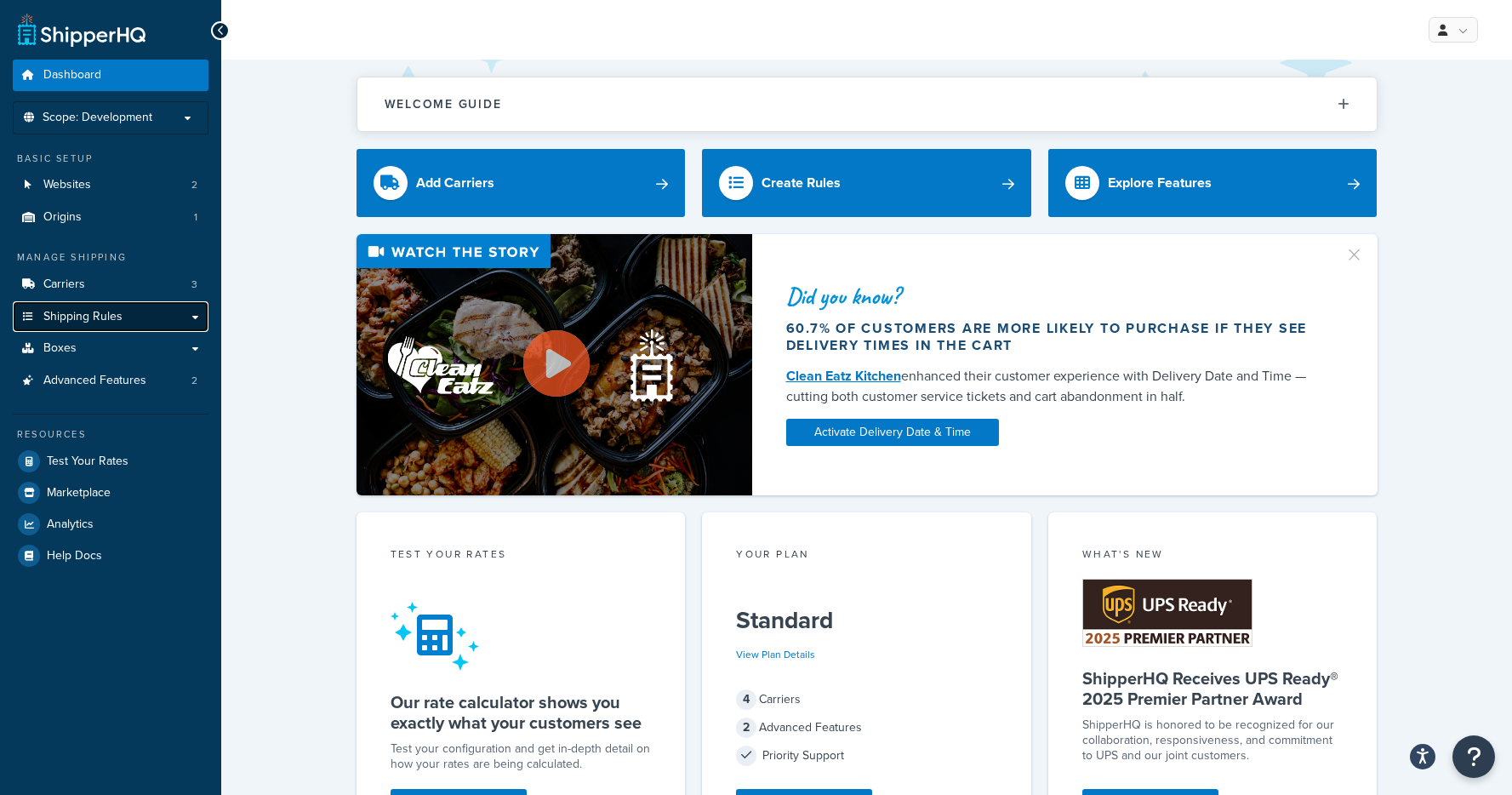
click at [66, 319] on span "Shipping Rules" at bounding box center [83, 317] width 79 height 15
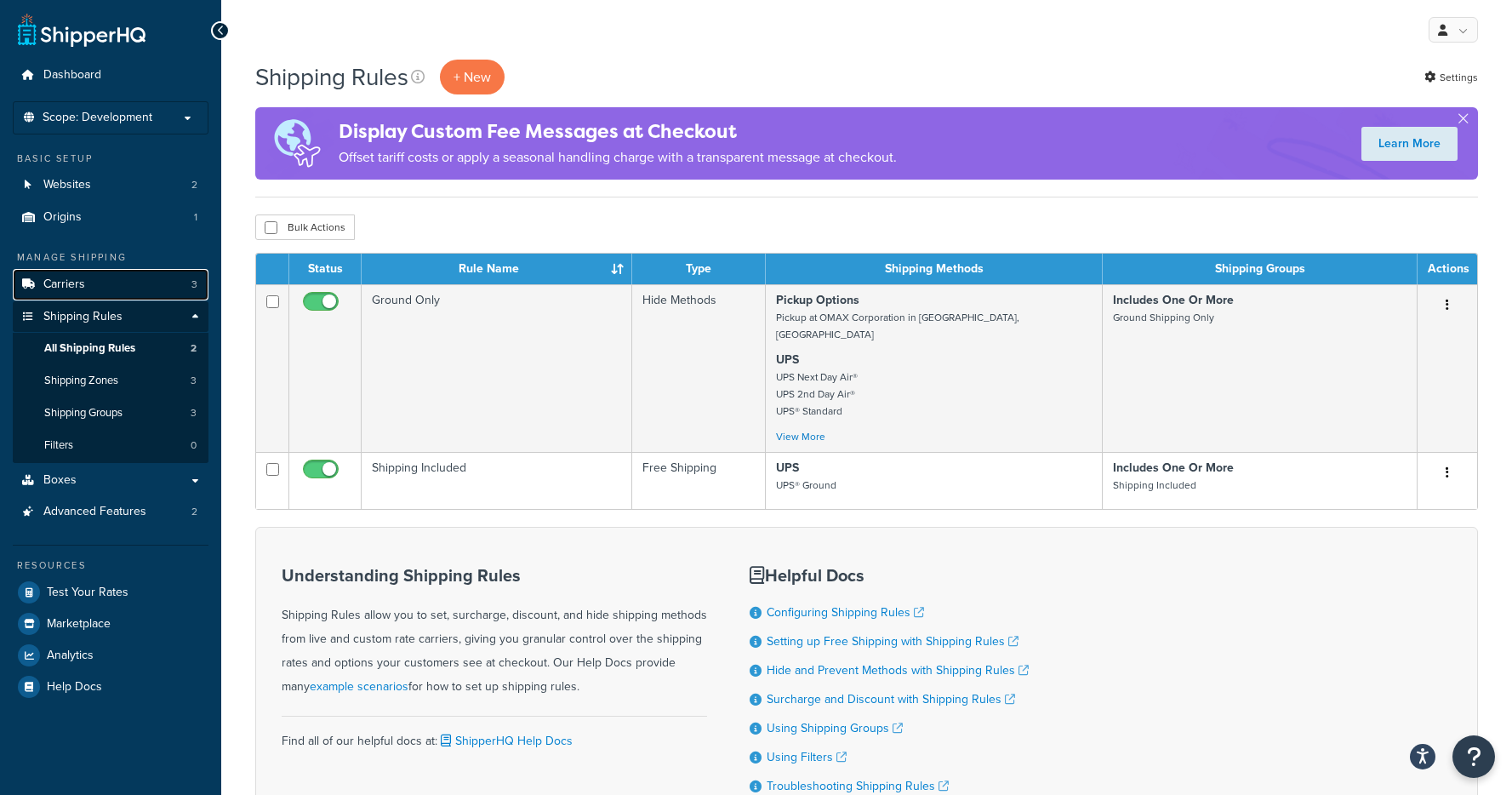
click at [73, 289] on span "Carriers" at bounding box center [65, 285] width 42 height 15
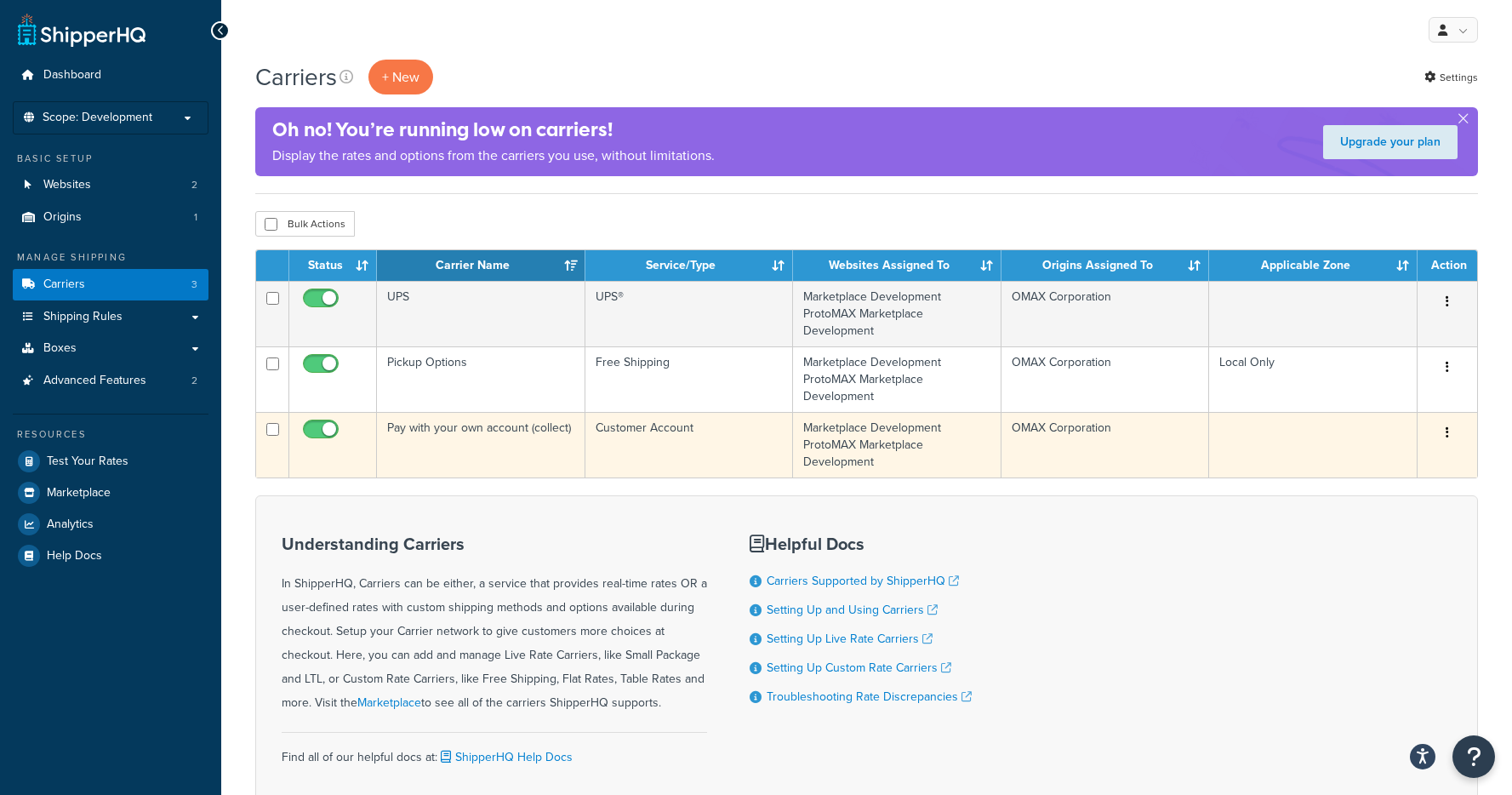
click at [1449, 436] on button "button" at bounding box center [1448, 432] width 24 height 27
click at [1393, 459] on link "Edit" at bounding box center [1379, 467] width 134 height 35
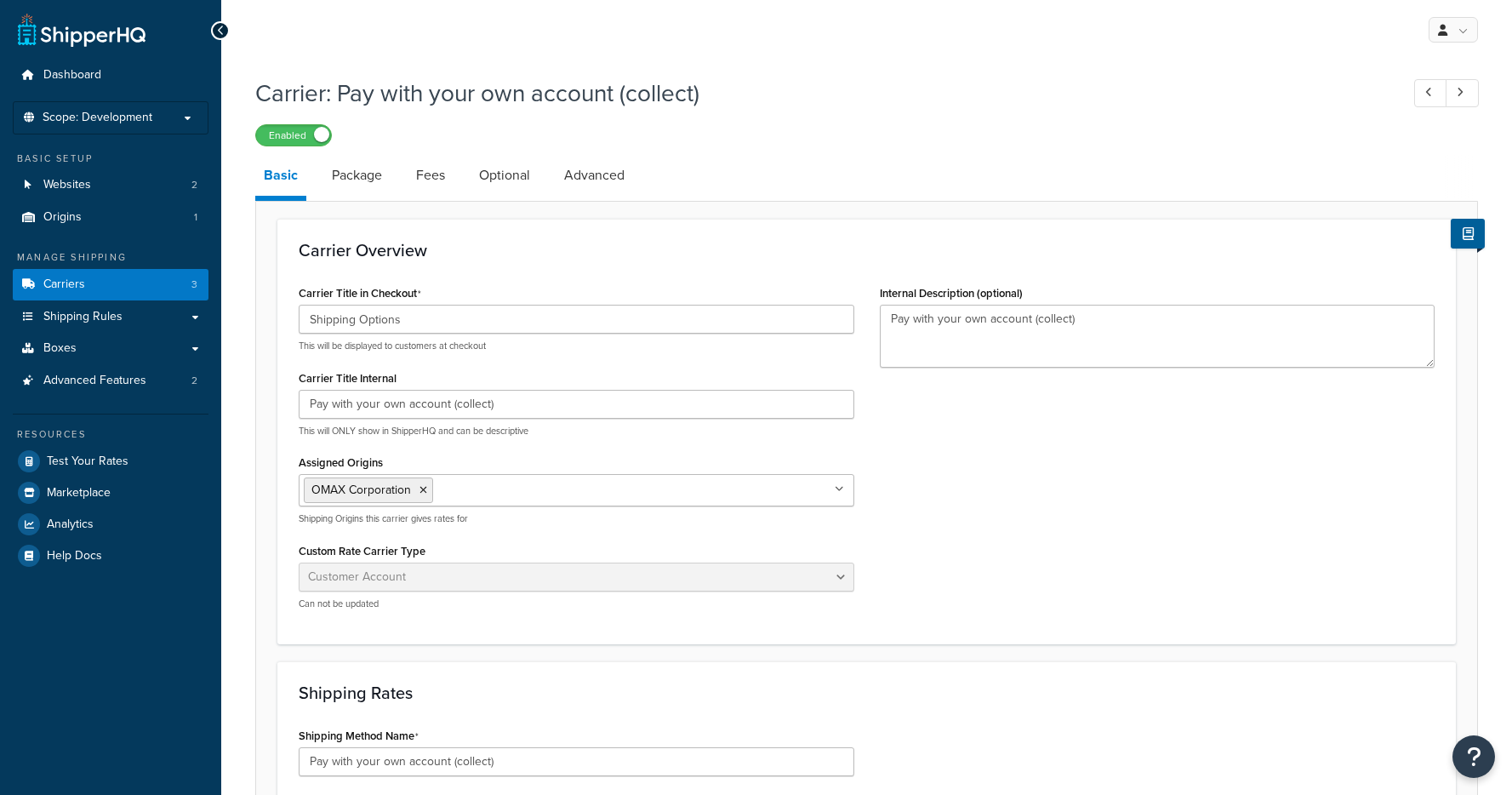
select select "customerAccount"
click at [607, 178] on link "Advanced" at bounding box center [595, 175] width 78 height 41
select select "false"
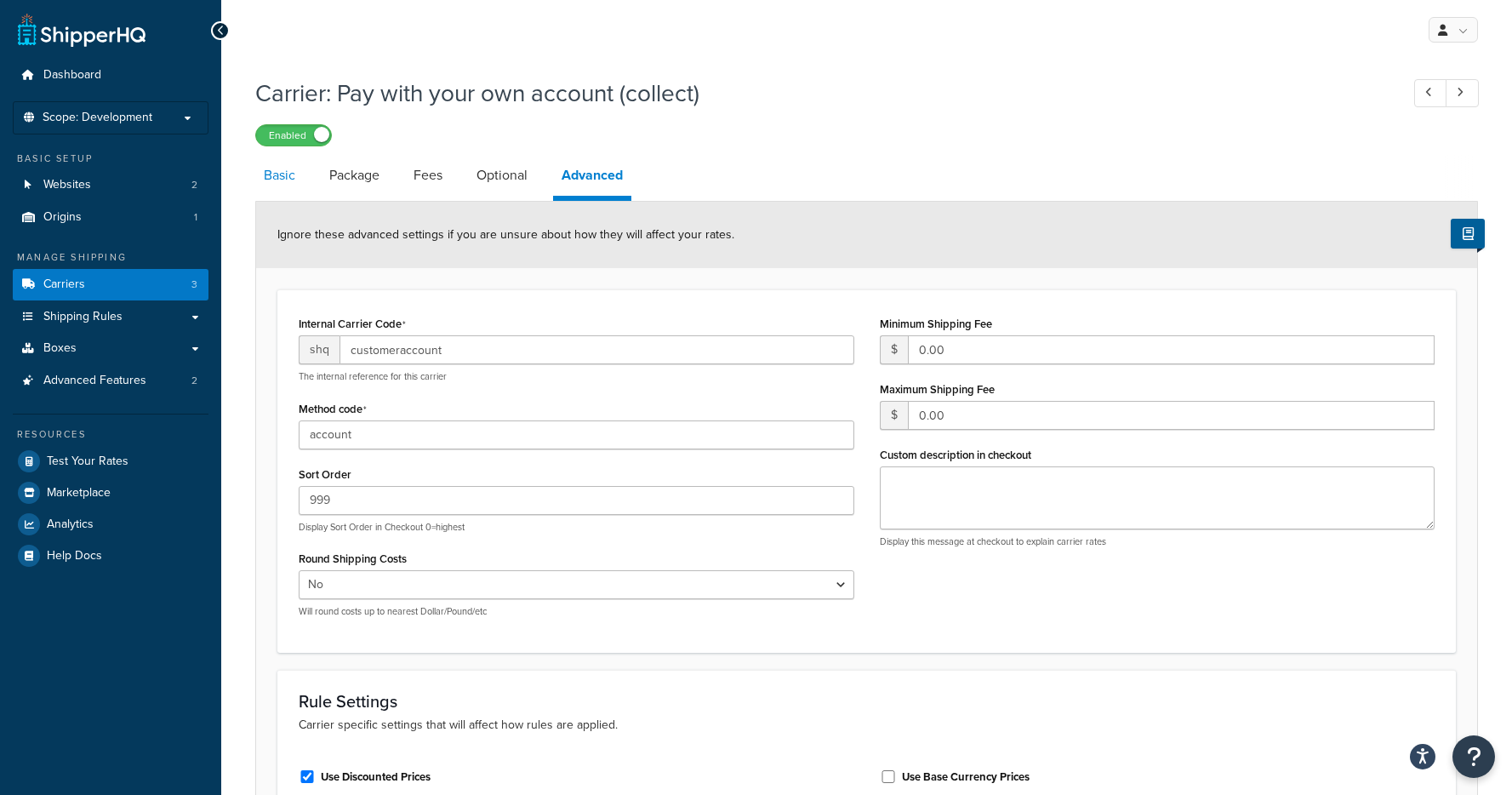
click at [283, 172] on link "Basic" at bounding box center [279, 175] width 49 height 41
select select "customerAccount"
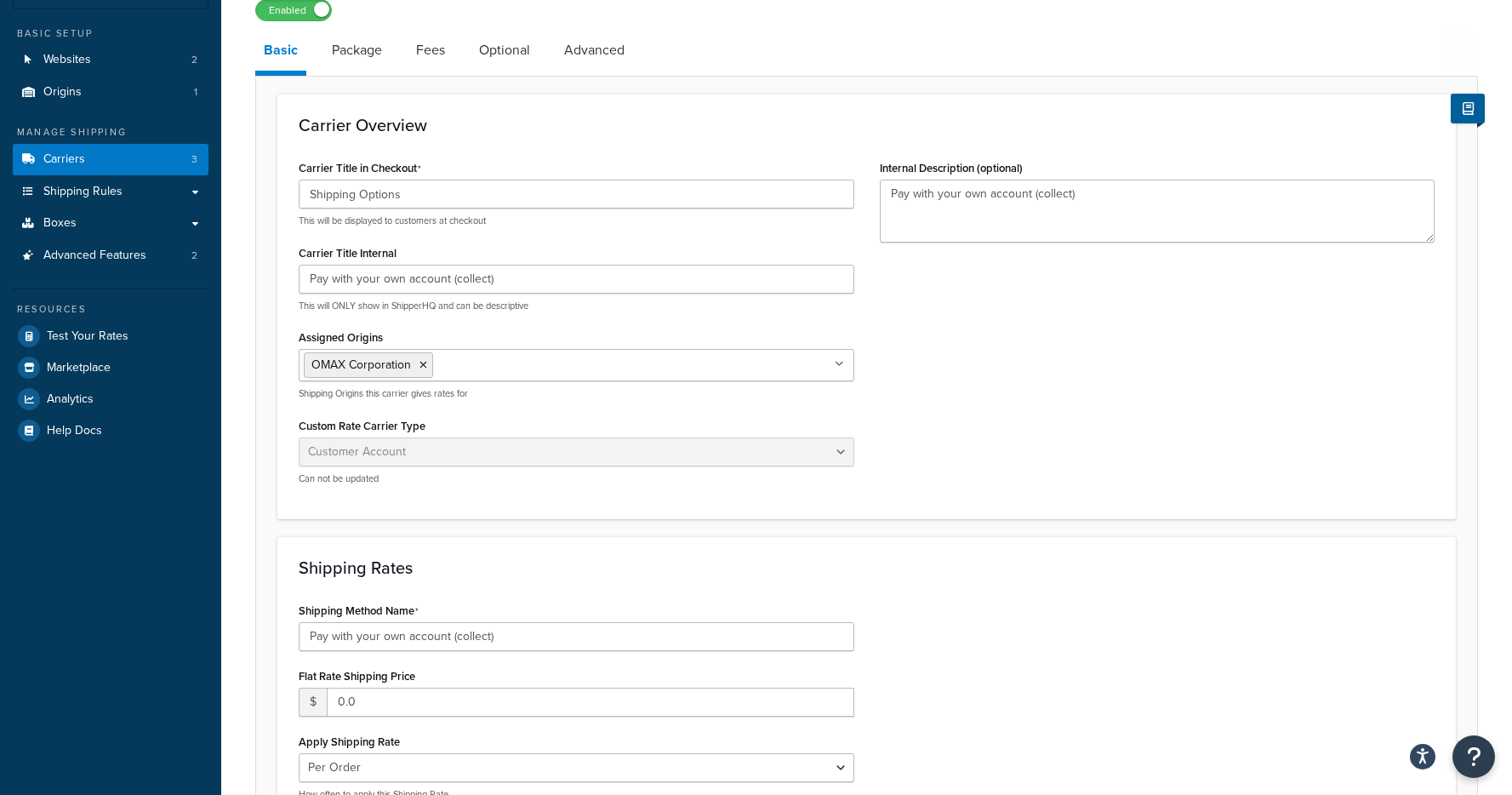
scroll to position [156, 0]
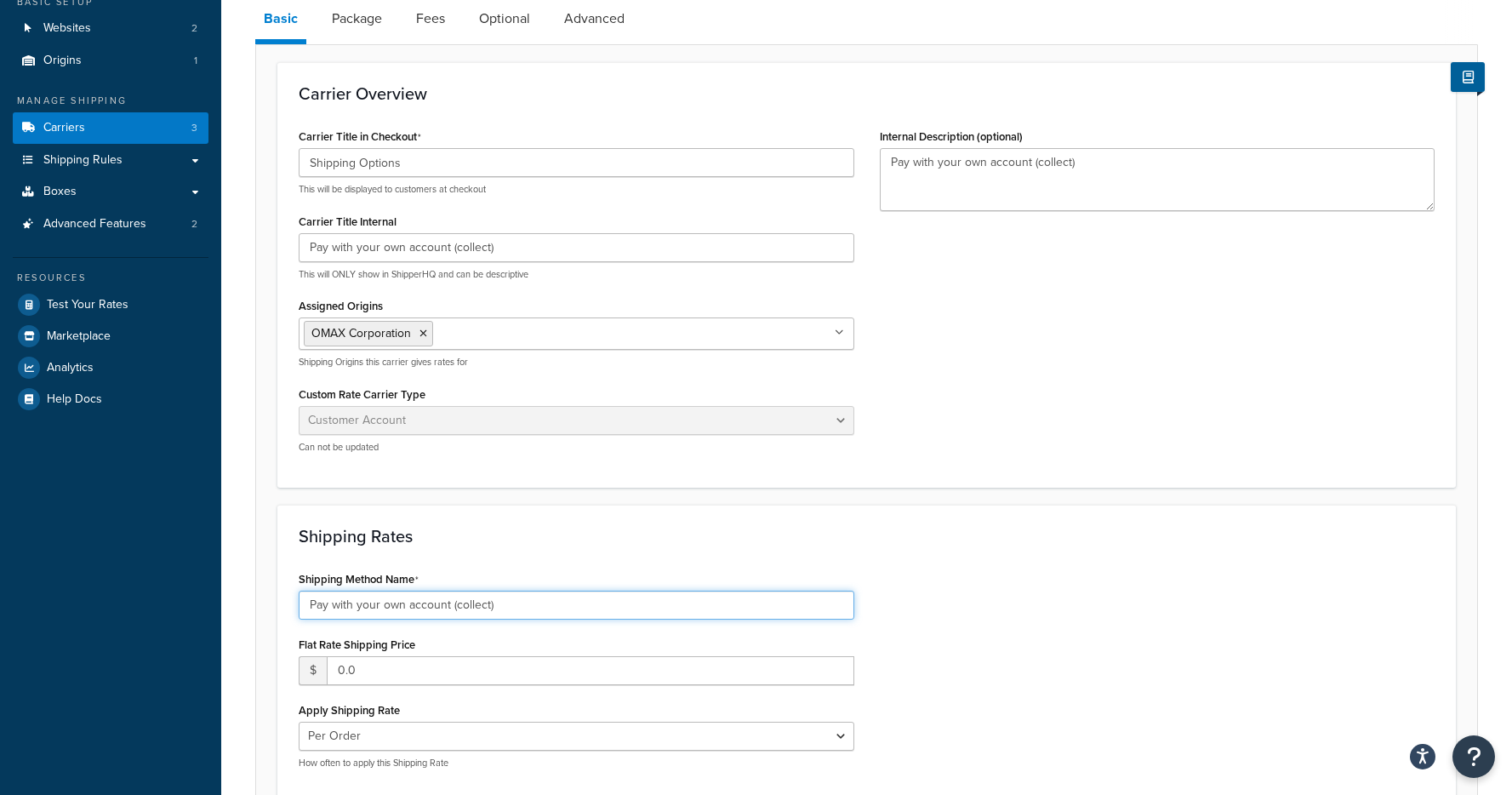
drag, startPoint x: 506, startPoint y: 607, endPoint x: 303, endPoint y: 607, distance: 203.0
click at [289, 606] on div "Shipping Method Name Pay with your own account (collect) Flat Rate Shipping Pri…" at bounding box center [577, 674] width 582 height 215
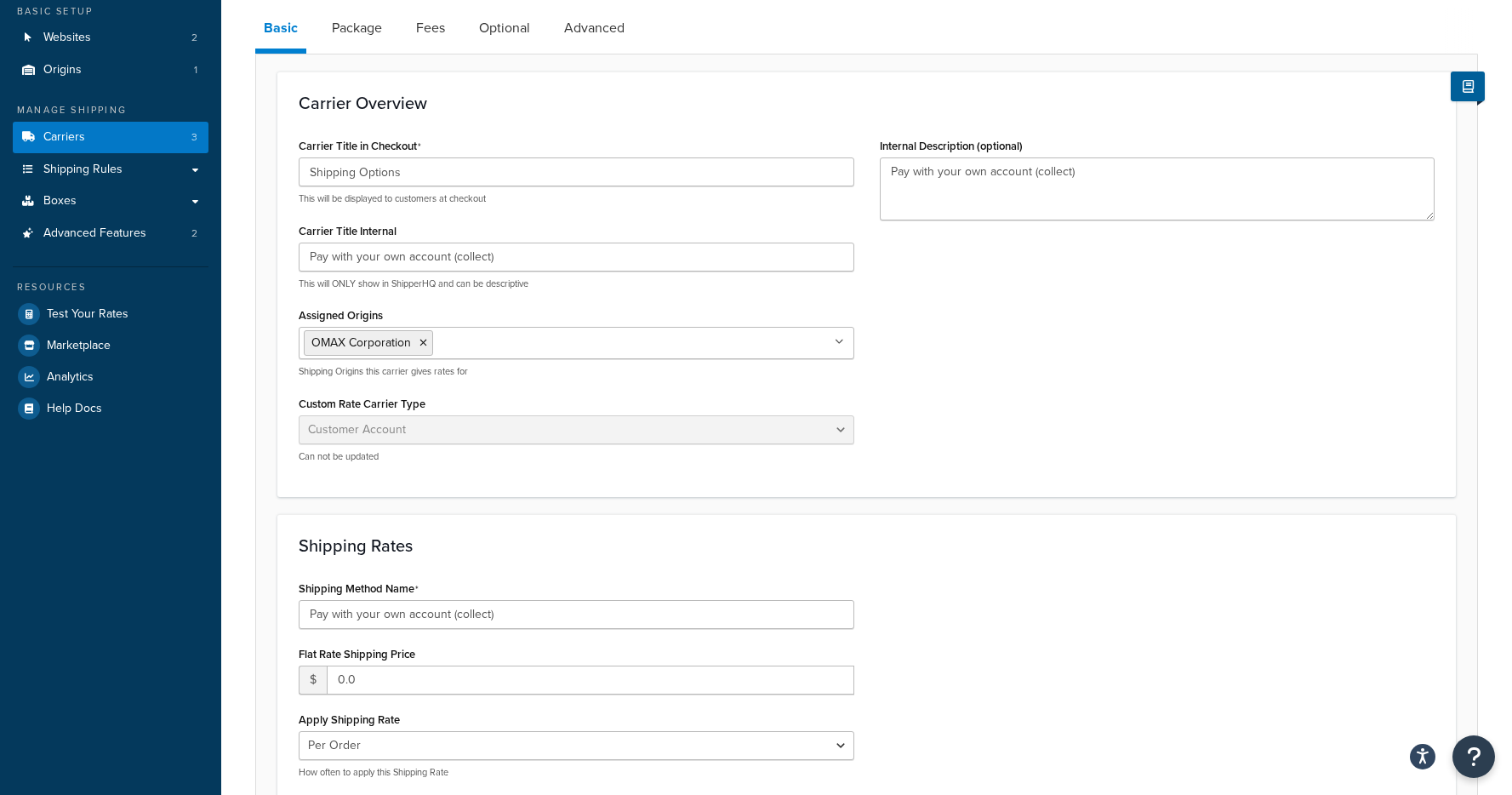
scroll to position [0, 0]
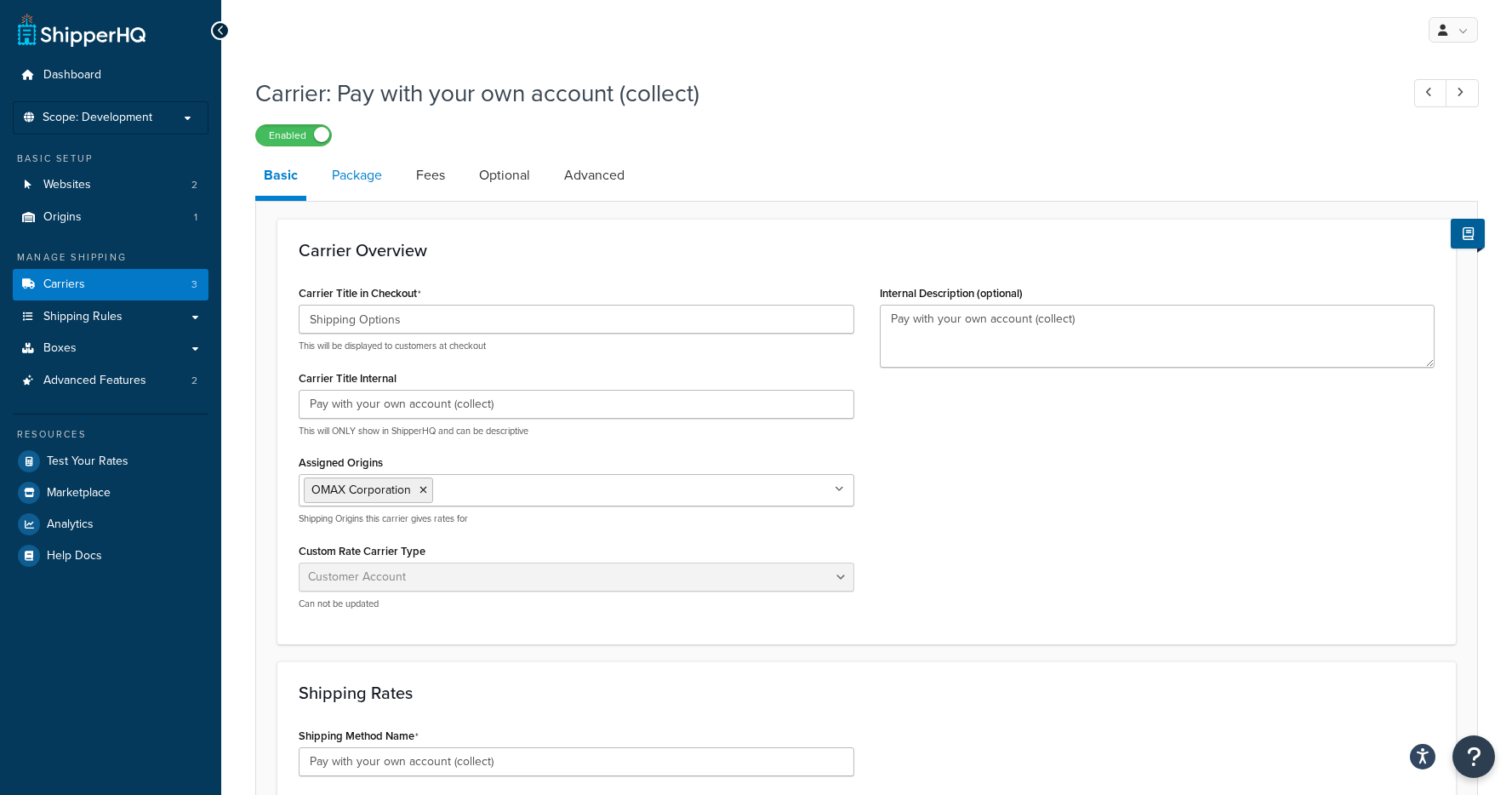
click at [343, 184] on link "Package" at bounding box center [358, 175] width 68 height 41
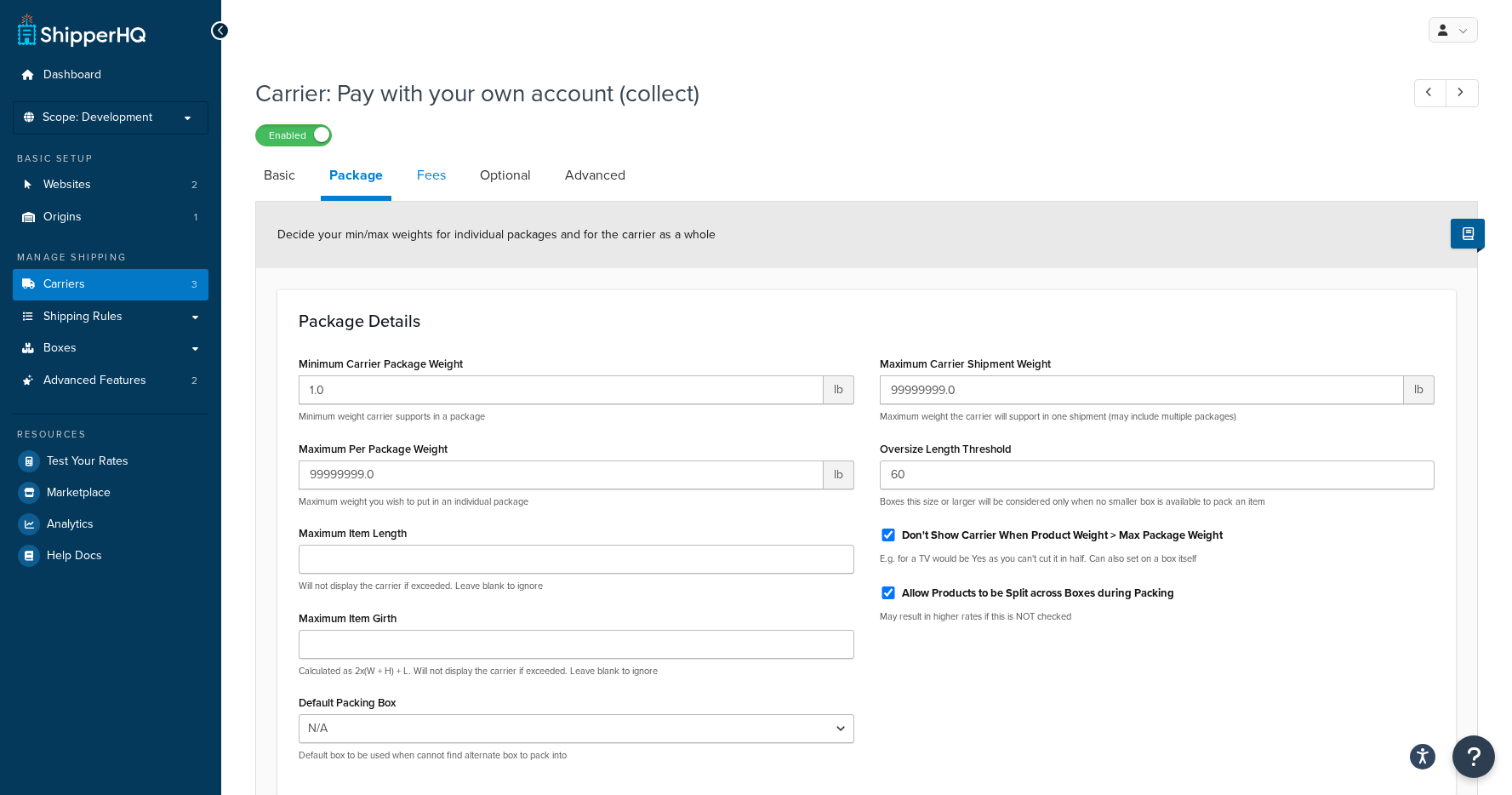
click at [424, 172] on link "Fees" at bounding box center [431, 175] width 46 height 41
select select "AFTER"
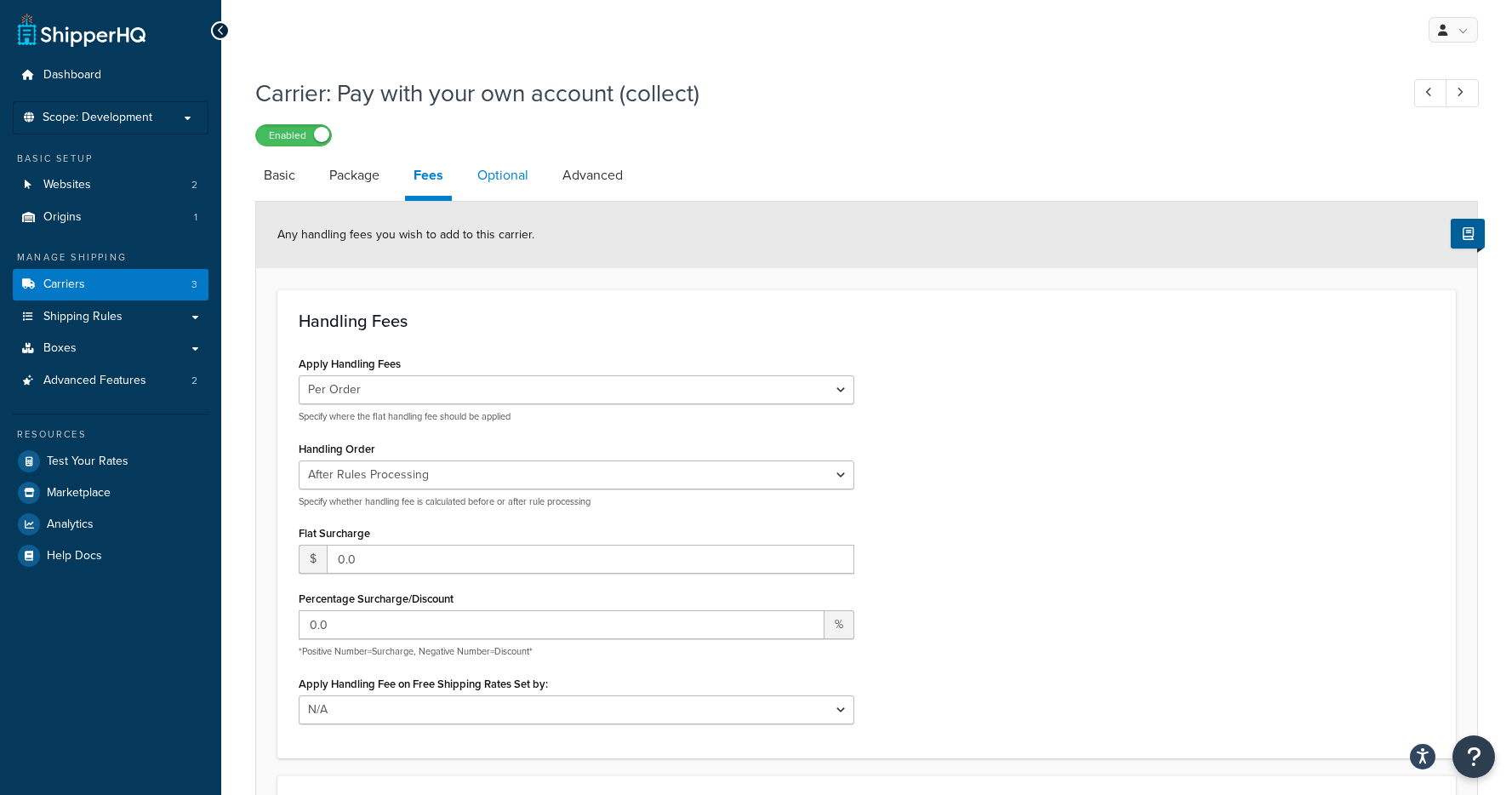
click at [505, 178] on link "Optional" at bounding box center [503, 175] width 68 height 41
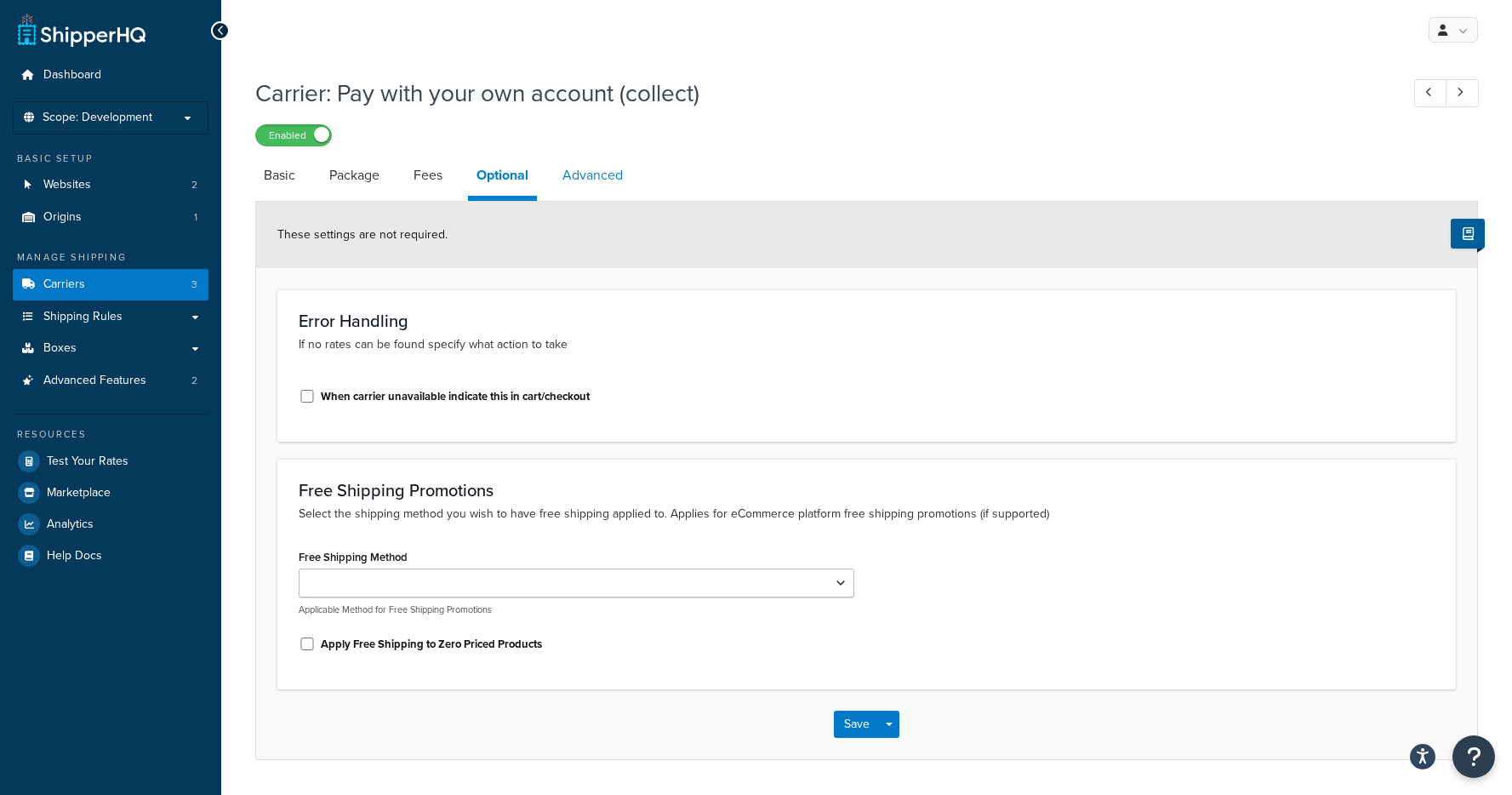
click at [603, 177] on link "Advanced" at bounding box center [593, 175] width 78 height 41
select select "false"
